Goal: Information Seeking & Learning: Learn about a topic

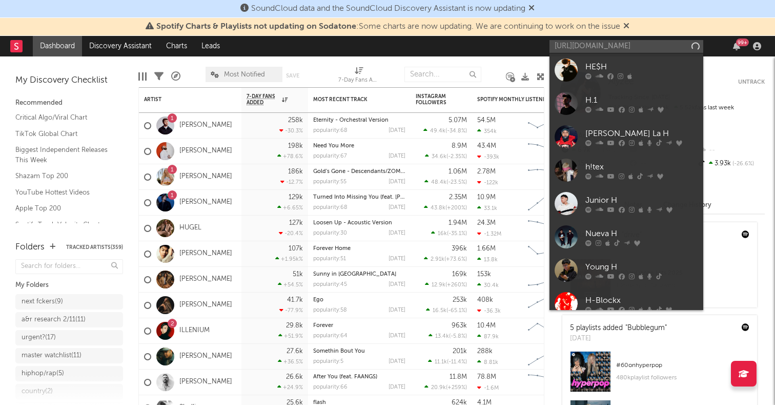
scroll to position [0, 18]
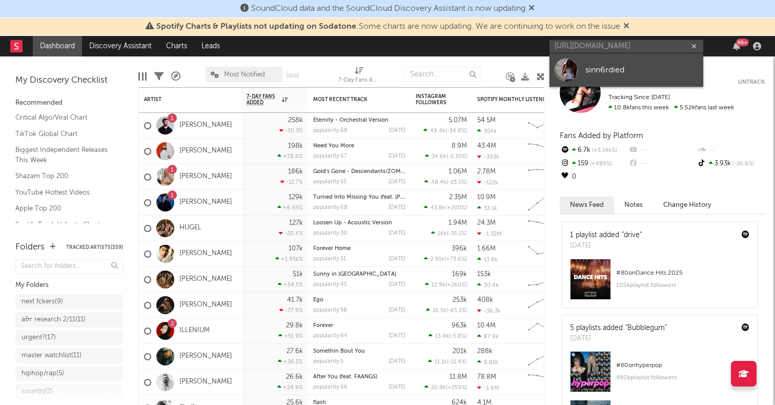
type input "[URL][DOMAIN_NAME]"
click at [567, 68] on div at bounding box center [566, 69] width 23 height 23
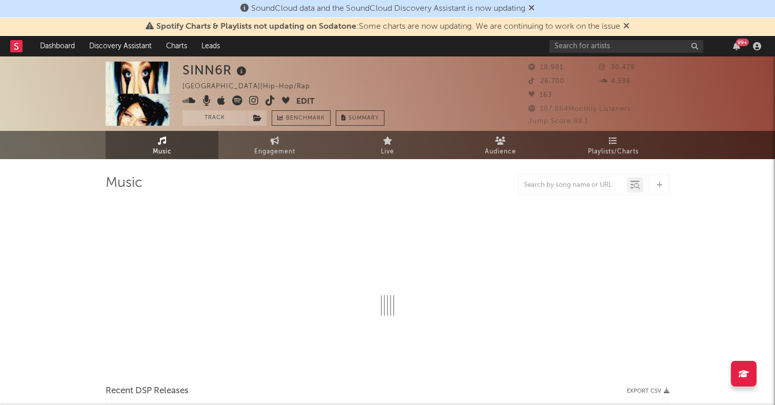
select select "6m"
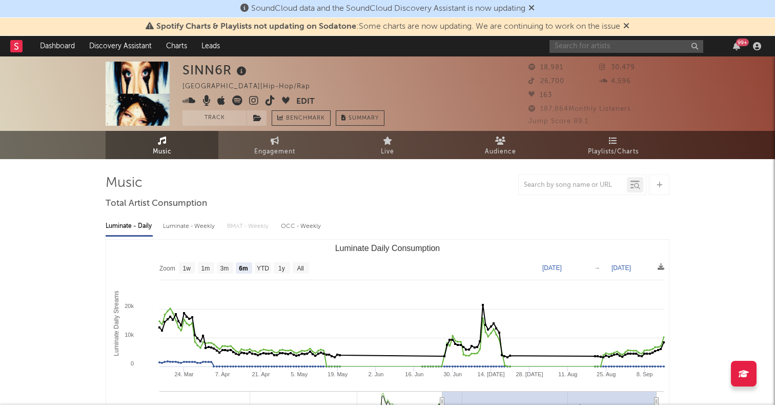
click at [567, 52] on input "text" at bounding box center [627, 46] width 154 height 13
paste input "King [PERSON_NAME]"
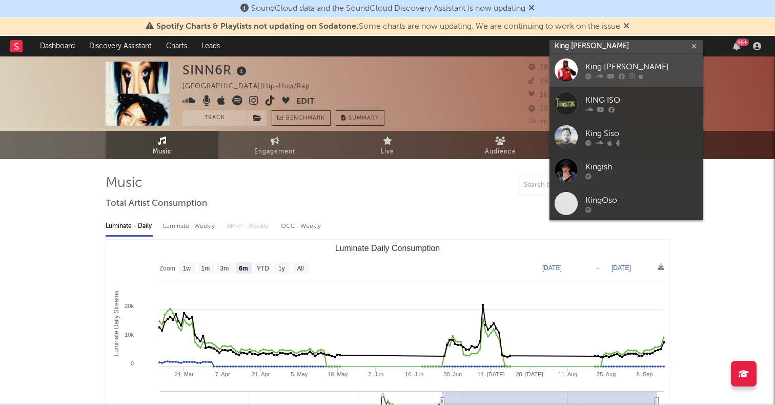
type input "King [PERSON_NAME]"
click at [571, 66] on div at bounding box center [566, 69] width 23 height 23
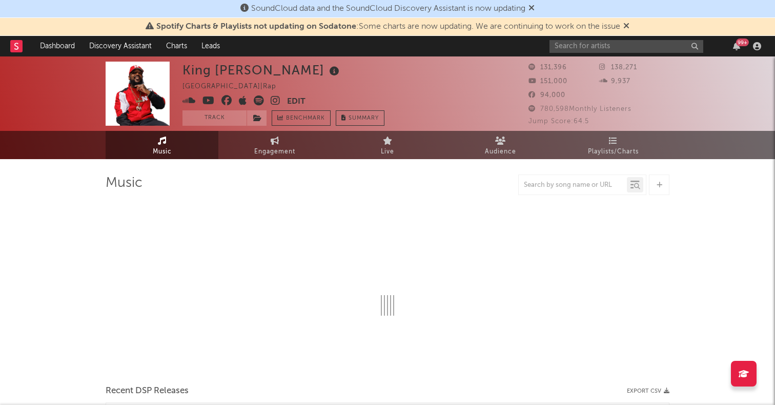
select select "6m"
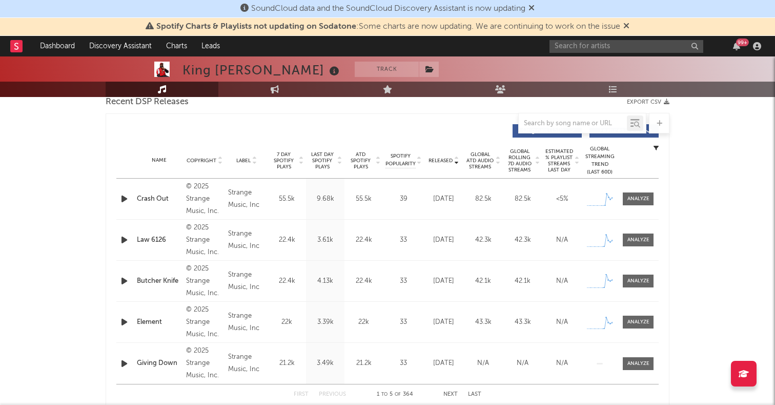
scroll to position [370, 0]
click at [123, 194] on icon "button" at bounding box center [124, 198] width 11 height 13
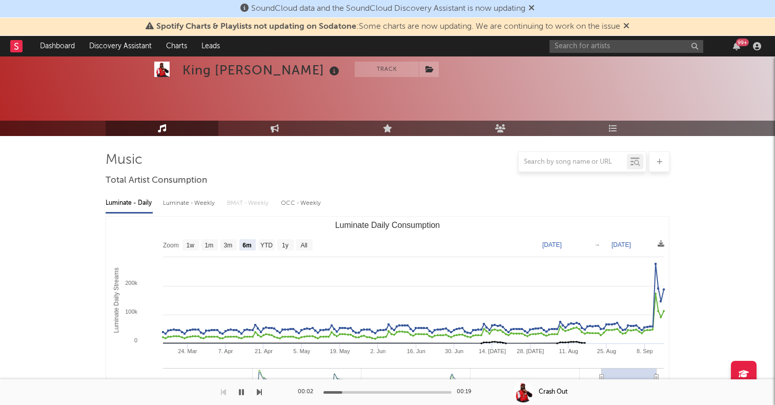
scroll to position [0, 0]
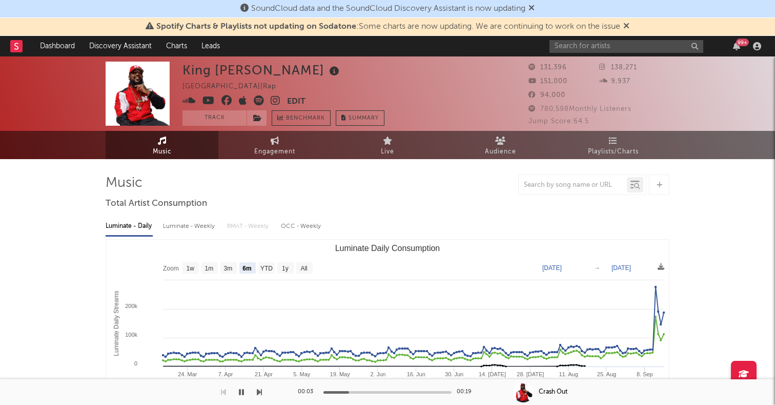
click at [262, 102] on icon at bounding box center [259, 100] width 10 height 10
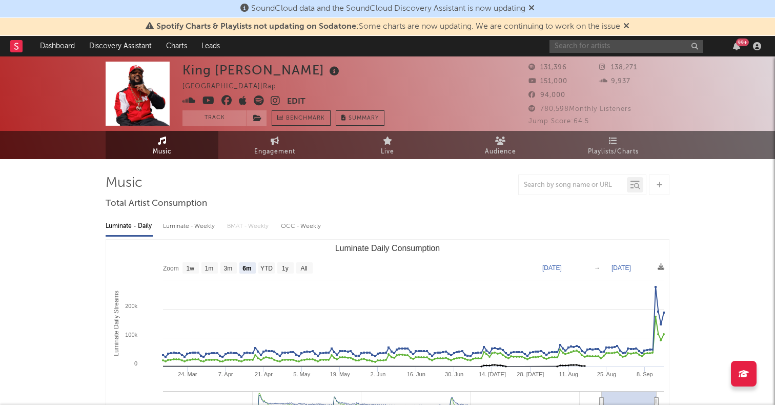
click at [591, 45] on input "text" at bounding box center [627, 46] width 154 height 13
paste input "Big Yella"
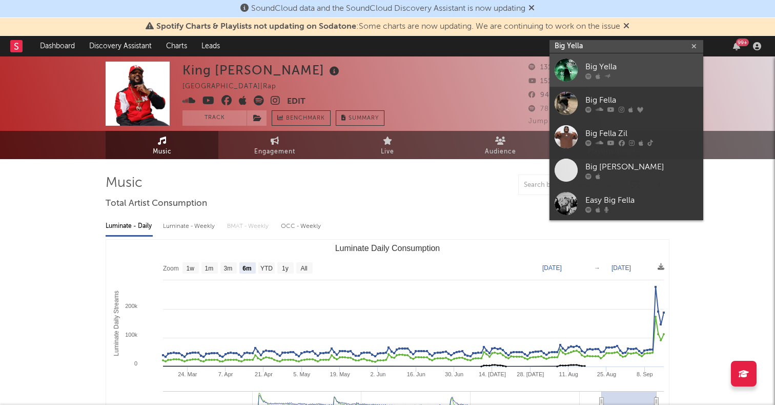
type input "Big Yella"
click at [566, 71] on div at bounding box center [566, 69] width 23 height 23
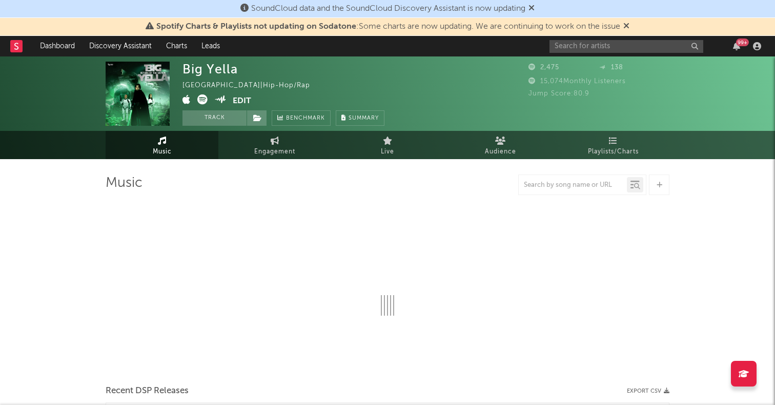
select select "1w"
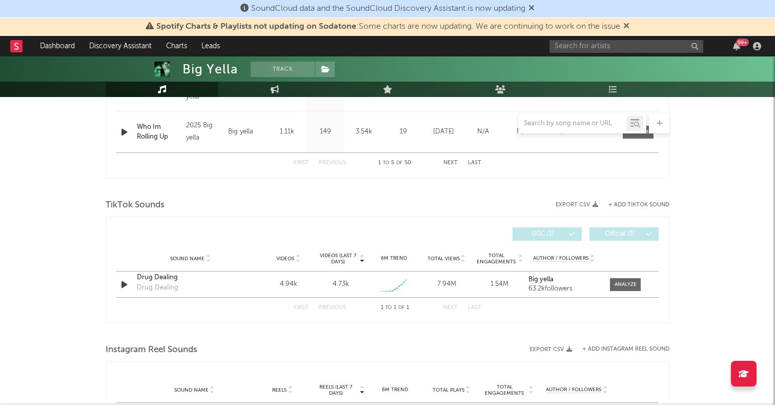
scroll to position [617, 0]
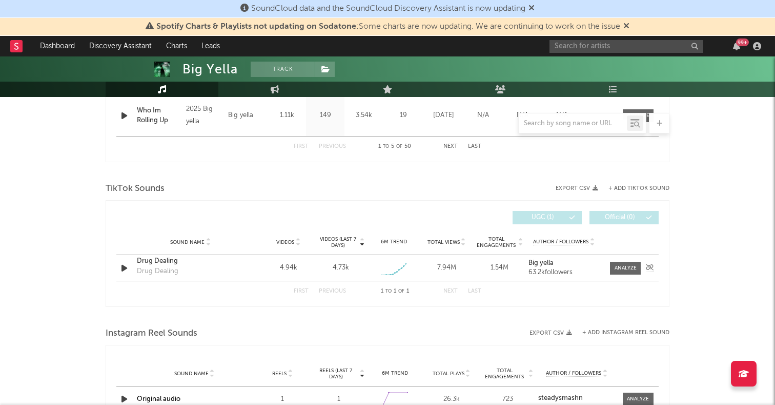
click at [158, 261] on div "Drug Dealing" at bounding box center [190, 261] width 107 height 10
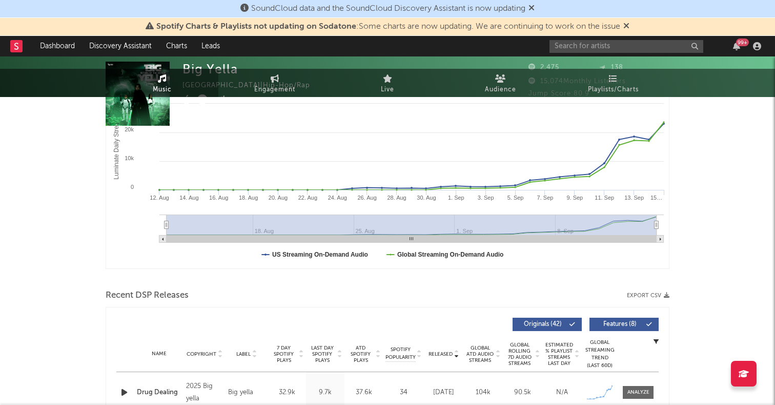
scroll to position [0, 0]
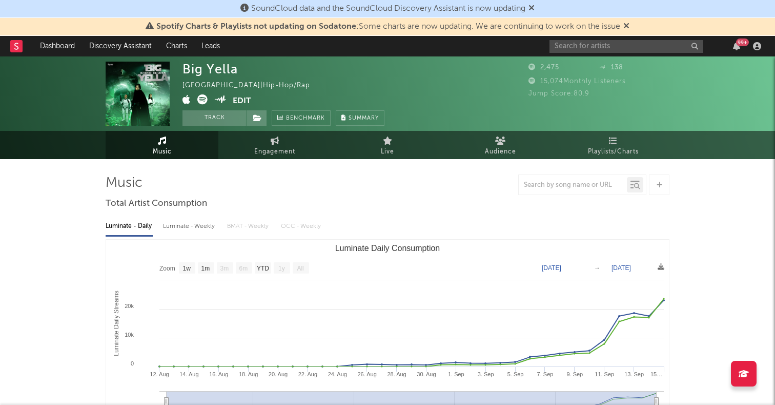
click at [202, 101] on icon at bounding box center [202, 99] width 10 height 10
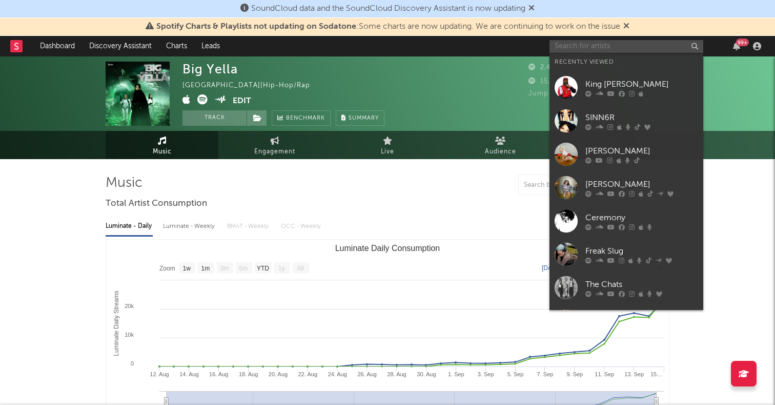
click at [568, 50] on input "text" at bounding box center [627, 46] width 154 height 13
paste input "Wylin Liiq"
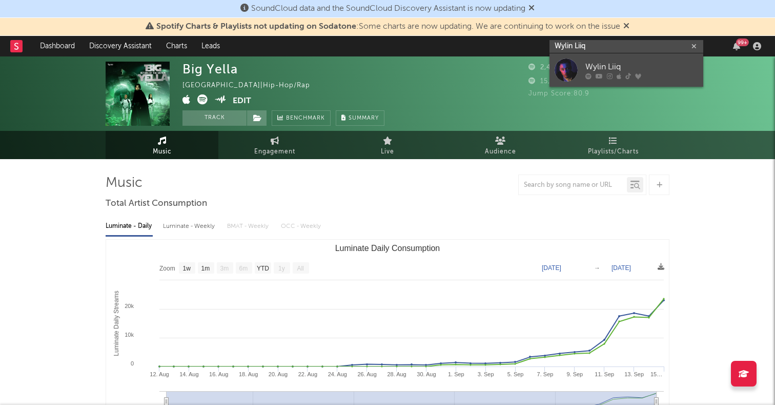
type input "Wylin Liiq"
click at [563, 68] on div at bounding box center [566, 69] width 23 height 23
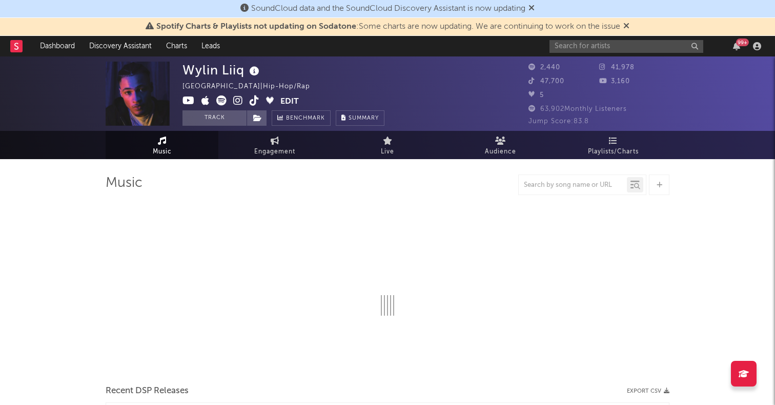
select select "1w"
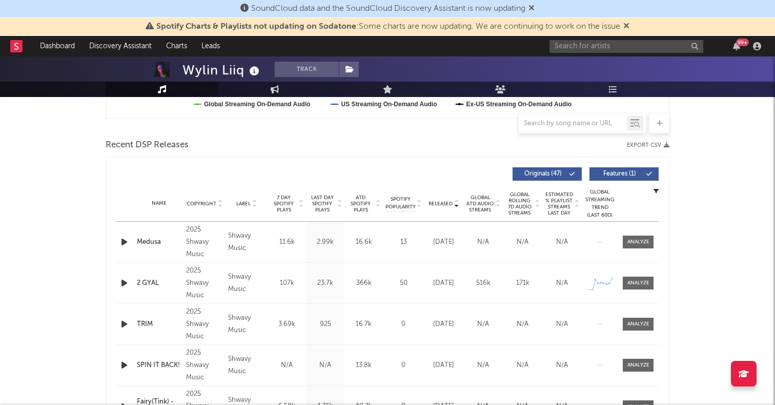
scroll to position [327, 0]
click at [578, 47] on input "text" at bounding box center [627, 46] width 154 height 13
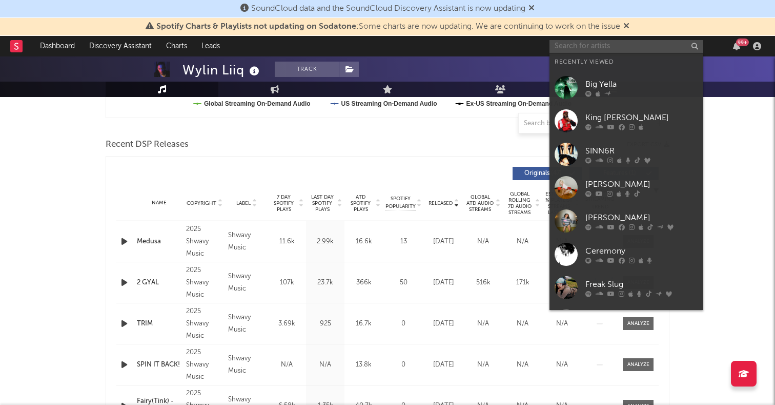
paste input "Youngdabo"
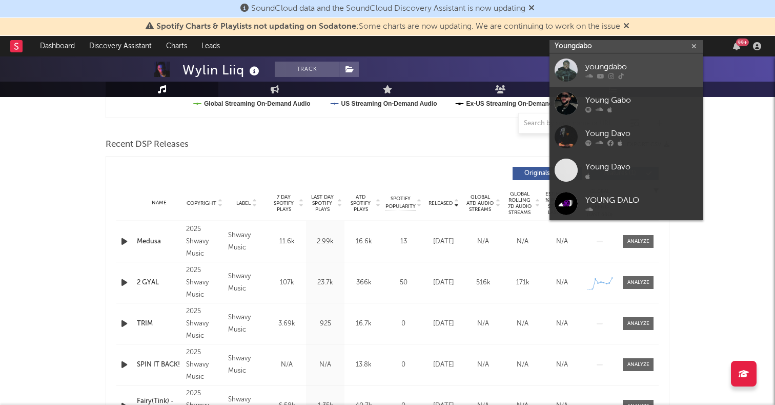
type input "Youngdabo"
click at [567, 69] on div at bounding box center [566, 69] width 23 height 23
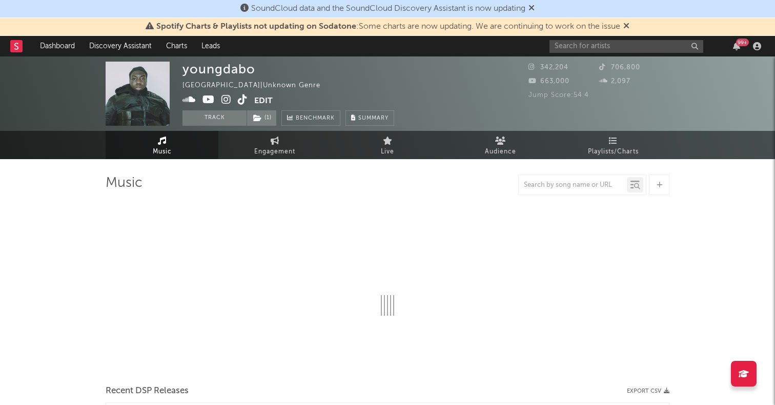
select select "1w"
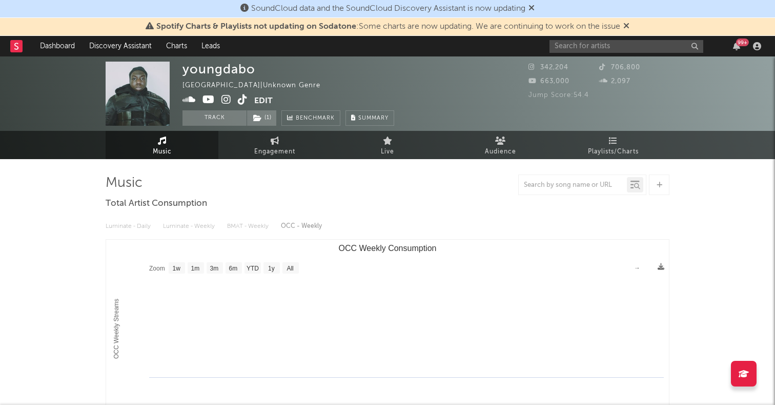
click at [190, 100] on icon at bounding box center [189, 99] width 13 height 10
click at [244, 102] on icon at bounding box center [243, 99] width 10 height 10
click at [595, 46] on input "text" at bounding box center [627, 46] width 154 height 13
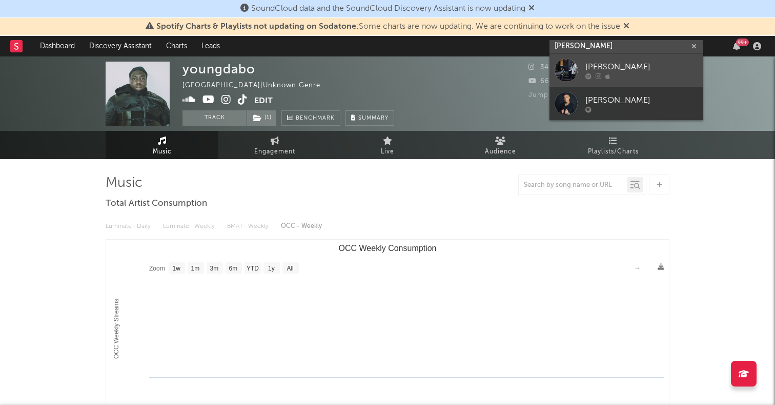
type input "[PERSON_NAME]"
click at [569, 70] on div at bounding box center [566, 69] width 23 height 23
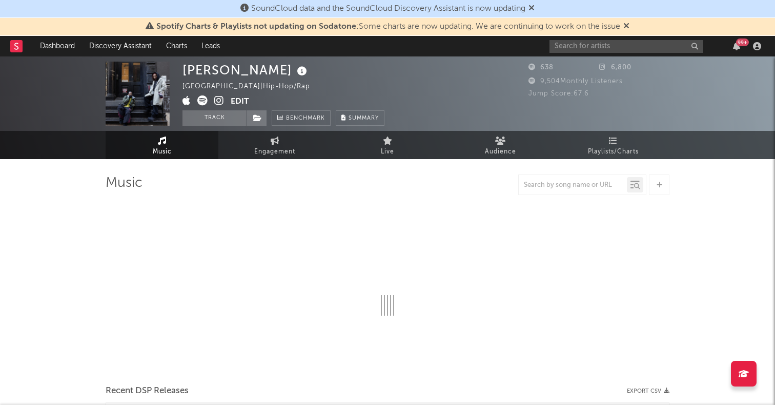
select select "1w"
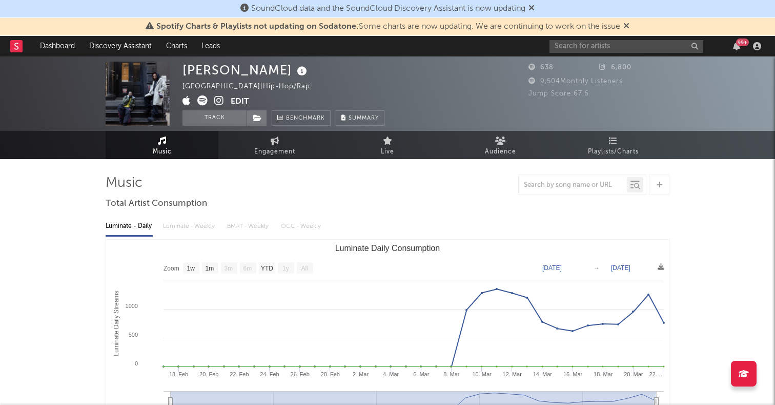
click at [584, 49] on input "text" at bounding box center [627, 46] width 154 height 13
paste input "Kromow"
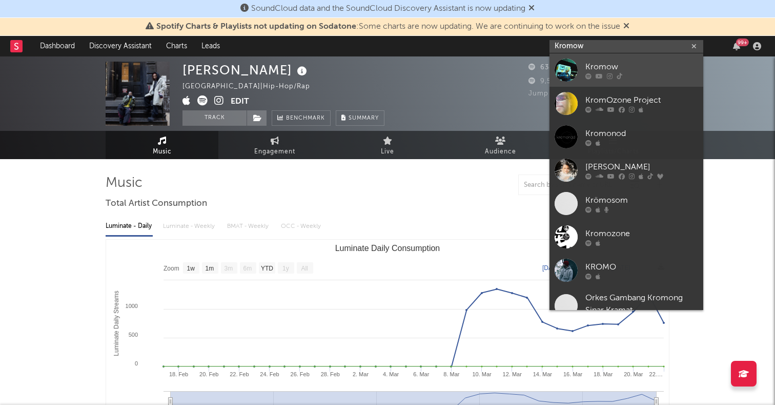
type input "Kromow"
click at [564, 71] on div at bounding box center [566, 69] width 23 height 23
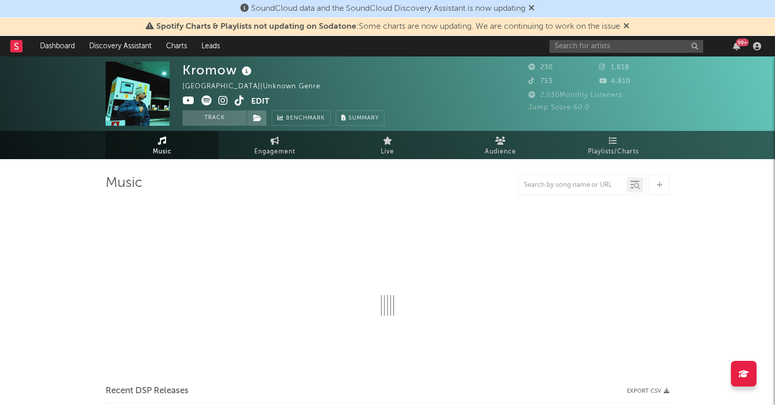
select select "1w"
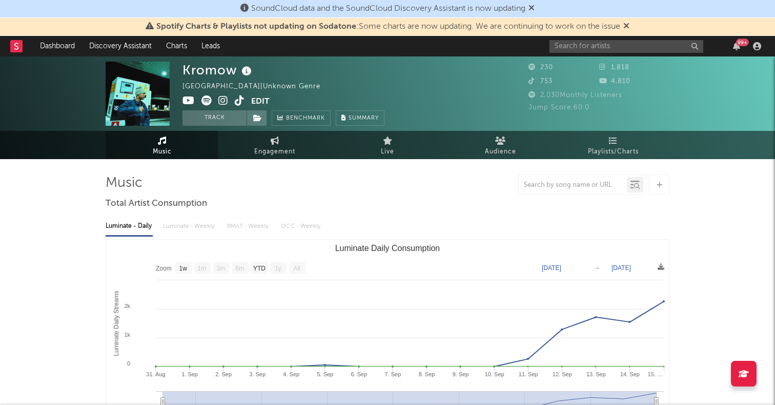
click at [236, 100] on icon at bounding box center [240, 100] width 10 height 10
click at [225, 103] on icon at bounding box center [223, 100] width 10 height 10
click at [595, 48] on input "text" at bounding box center [627, 46] width 154 height 13
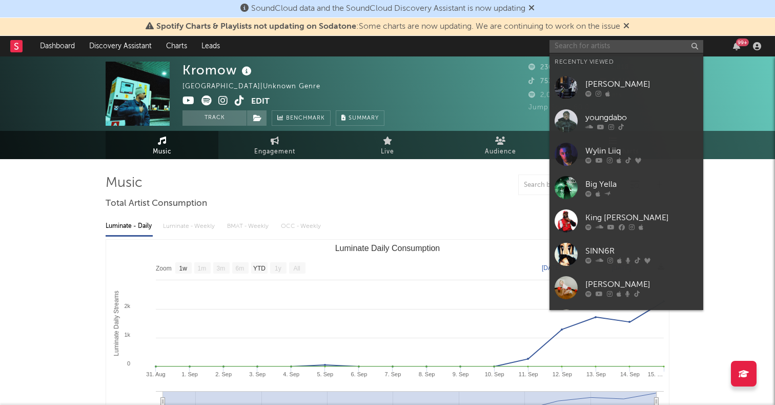
paste input "Shawnfades"
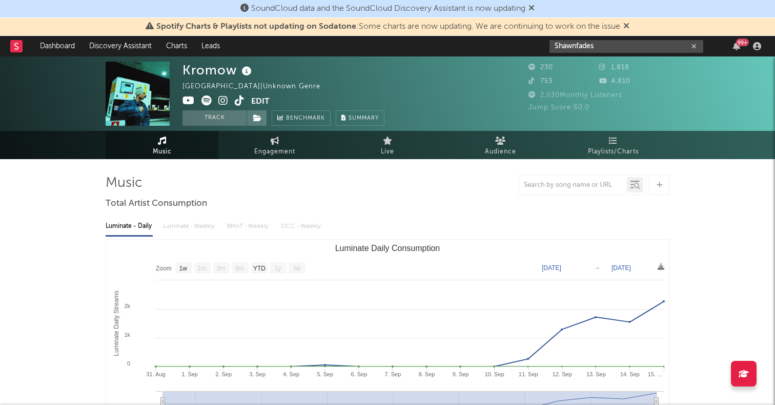
type input "Shawnfades"
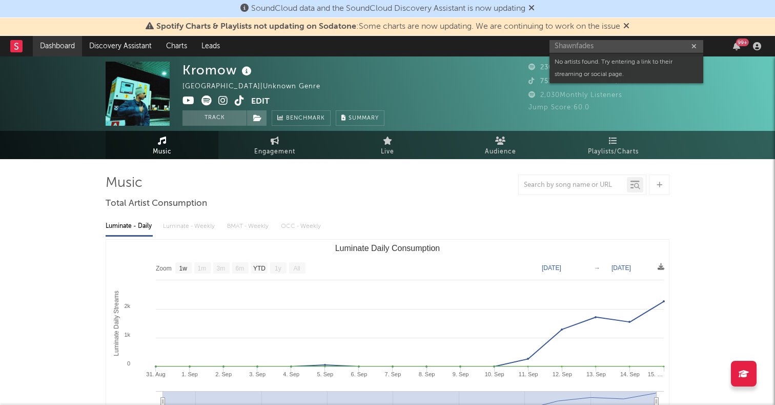
click at [63, 47] on link "Dashboard" at bounding box center [57, 46] width 49 height 21
